Goal: Connect with others: Connect with others

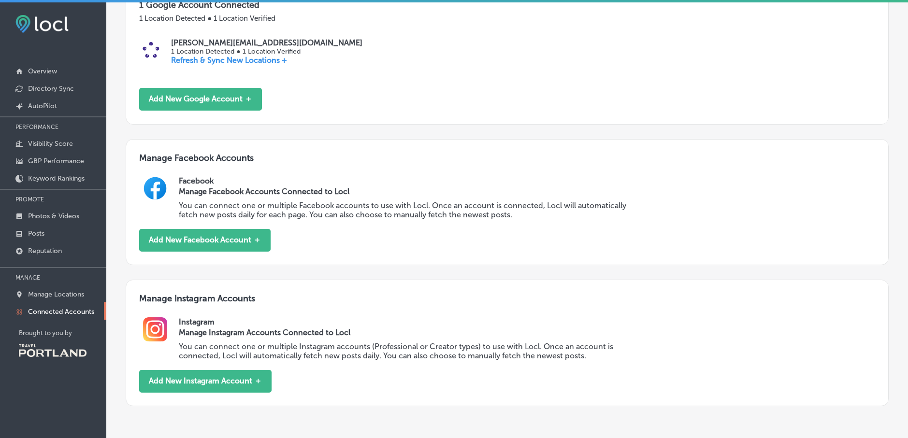
scroll to position [256, 0]
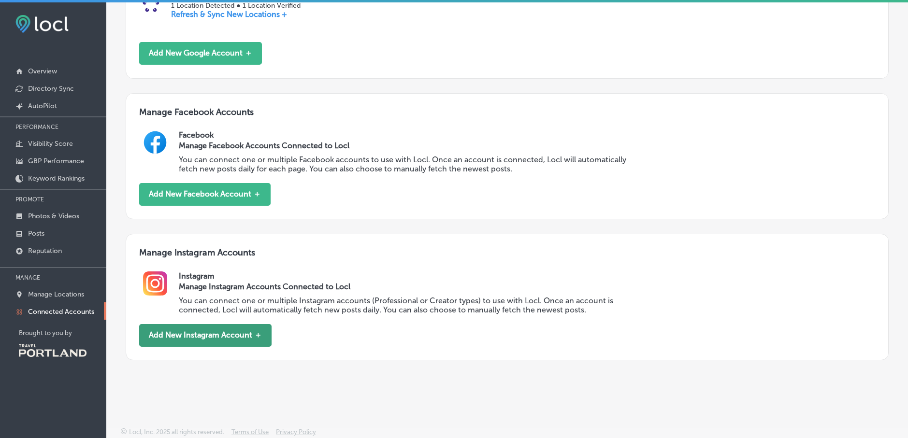
click at [196, 335] on button "Add New Instagram Account ＋" at bounding box center [205, 335] width 132 height 23
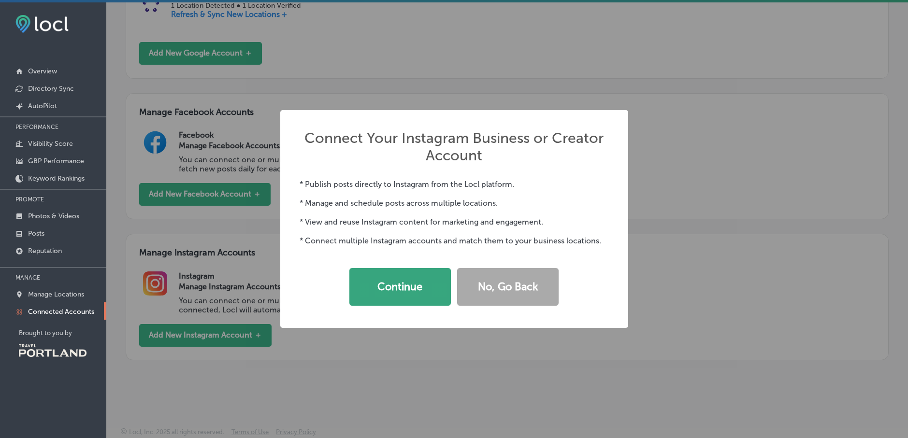
click at [417, 283] on button "Continue" at bounding box center [399, 287] width 101 height 38
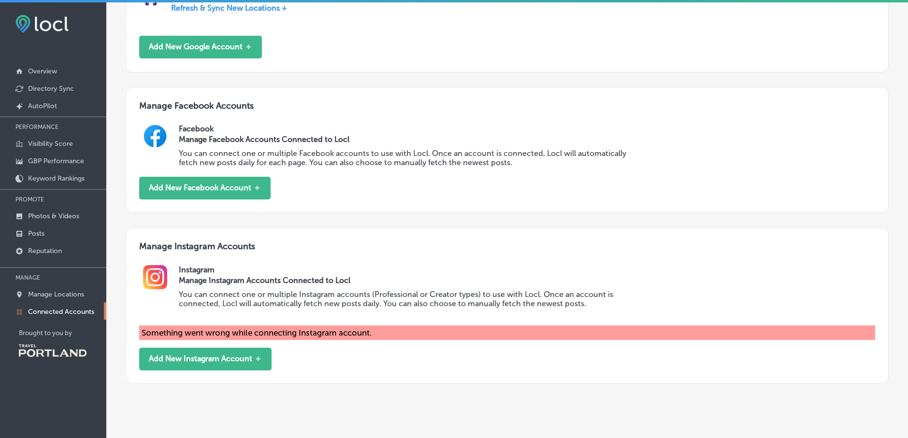
scroll to position [286, 0]
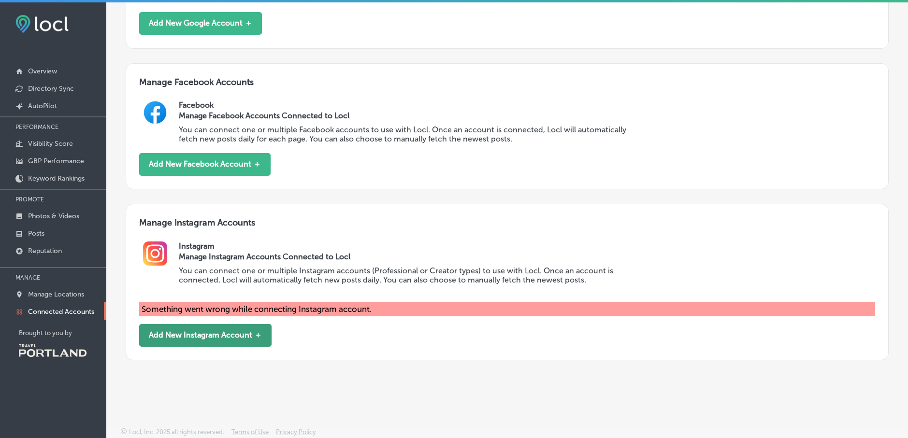
click at [235, 339] on button "Add New Instagram Account ＋" at bounding box center [205, 335] width 132 height 23
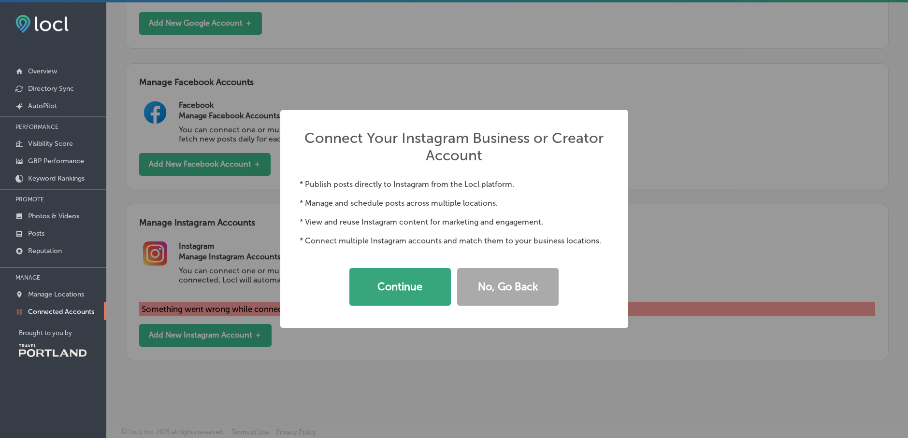
click at [408, 295] on button "Continue" at bounding box center [399, 287] width 101 height 38
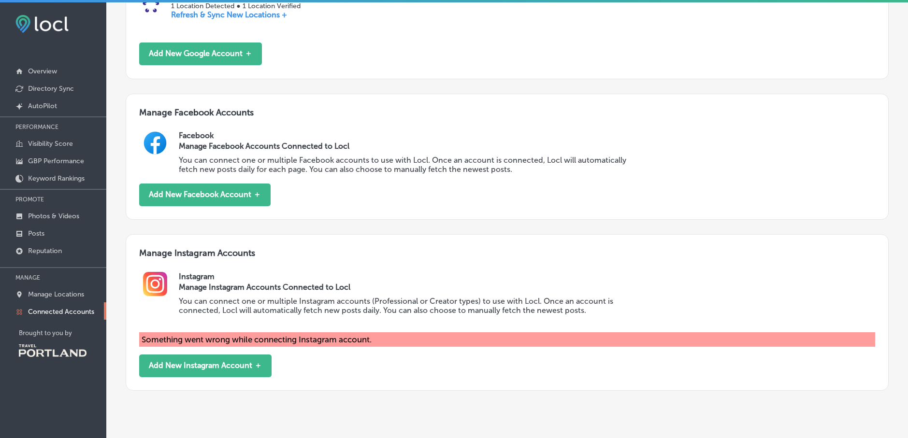
scroll to position [256, 0]
